Goal: Check status: Check status

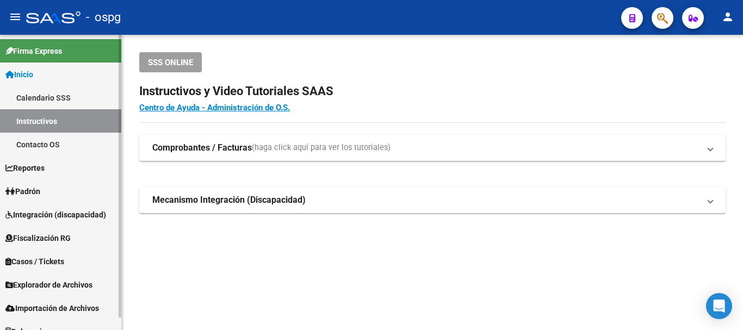
click at [34, 191] on span "Padrón" at bounding box center [22, 191] width 35 height 12
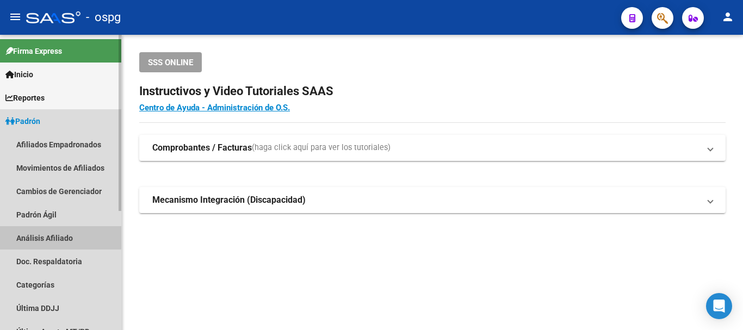
click at [48, 233] on link "Análisis Afiliado" at bounding box center [60, 237] width 121 height 23
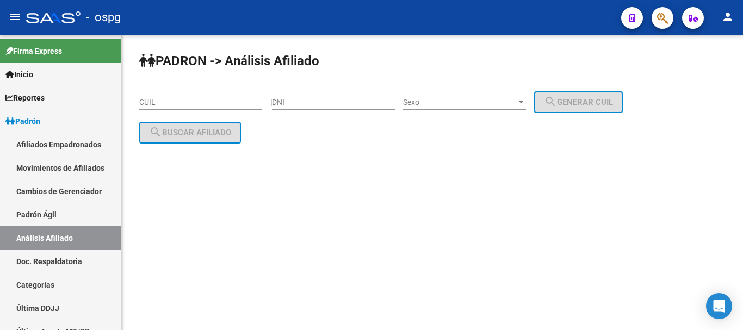
click at [151, 101] on input "CUIL" at bounding box center [200, 102] width 123 height 9
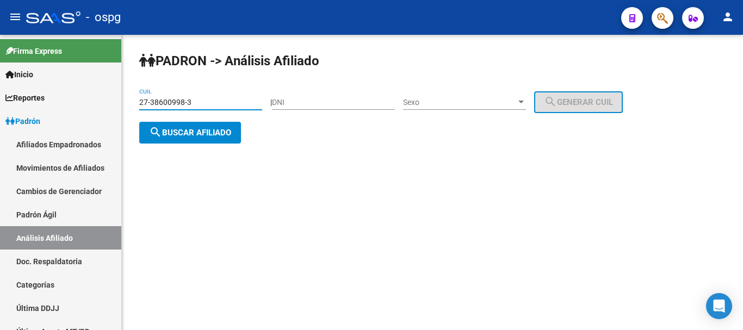
type input "27-38600998-3"
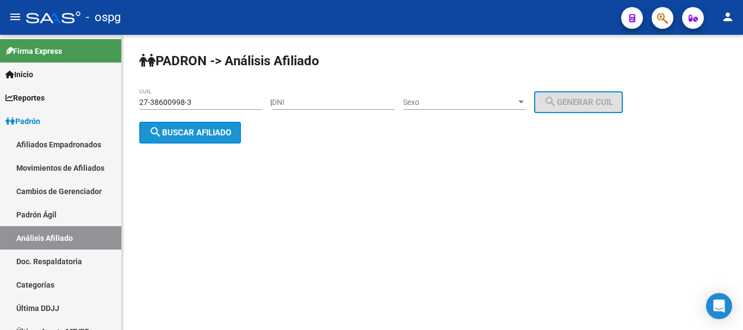
click at [188, 139] on button "search Buscar afiliado" at bounding box center [190, 133] width 102 height 22
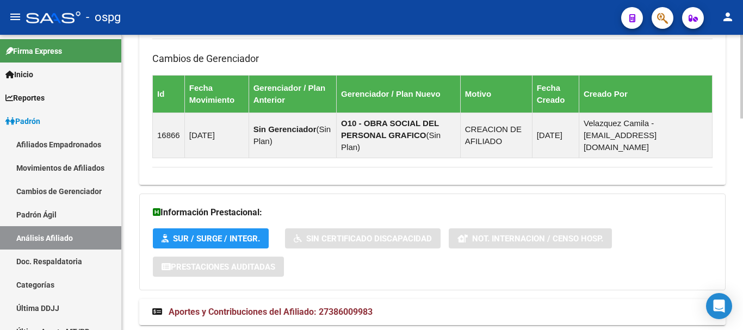
scroll to position [741, 0]
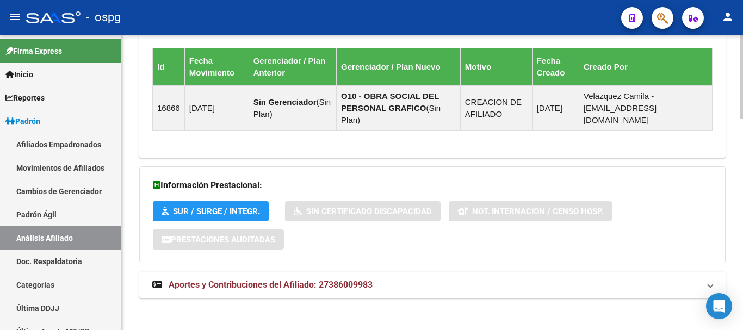
click at [296, 283] on span "Aportes y Contribuciones del Afiliado: 27386009983" at bounding box center [271, 285] width 204 height 10
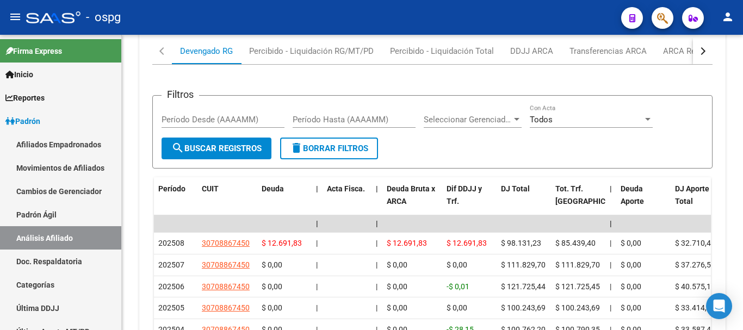
scroll to position [1097, 0]
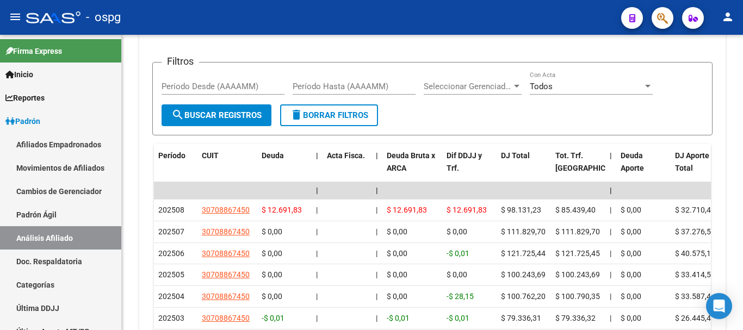
click at [742, 264] on div at bounding box center [741, 282] width 3 height 58
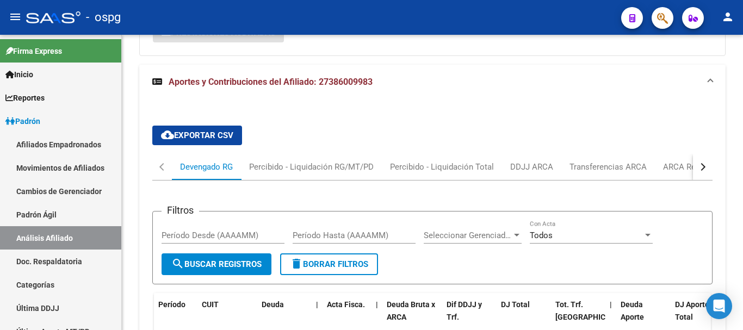
scroll to position [943, 0]
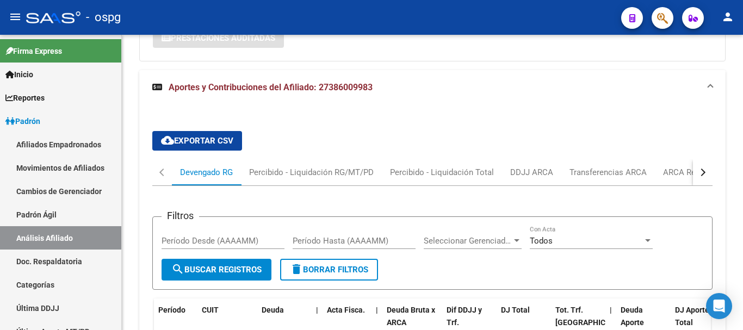
click at [742, 228] on div at bounding box center [741, 251] width 3 height 58
click at [701, 173] on div "button" at bounding box center [702, 173] width 8 height 8
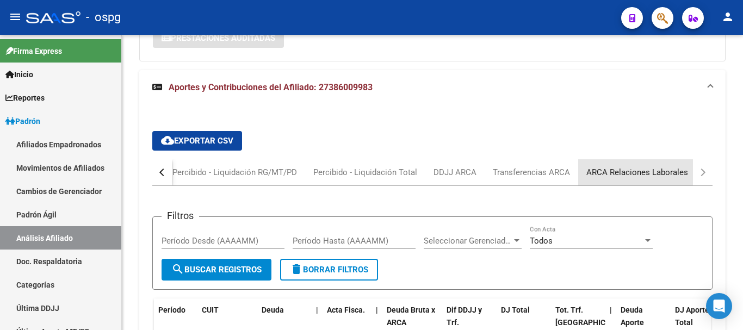
click at [643, 173] on div "ARCA Relaciones Laborales" at bounding box center [637, 172] width 102 height 12
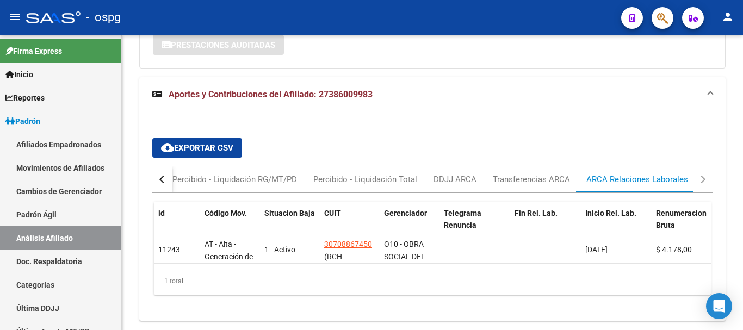
scroll to position [973, 0]
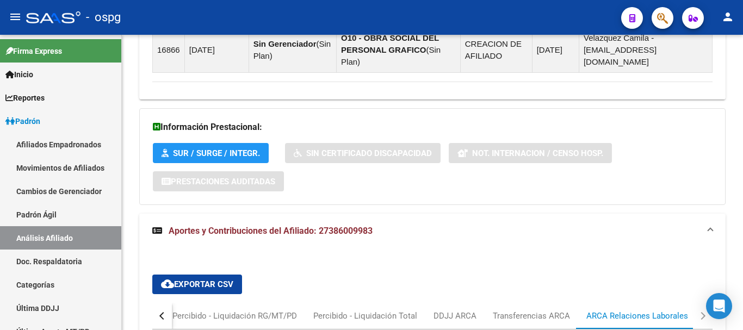
click at [742, 229] on div at bounding box center [741, 256] width 3 height 69
